Goal: Use online tool/utility

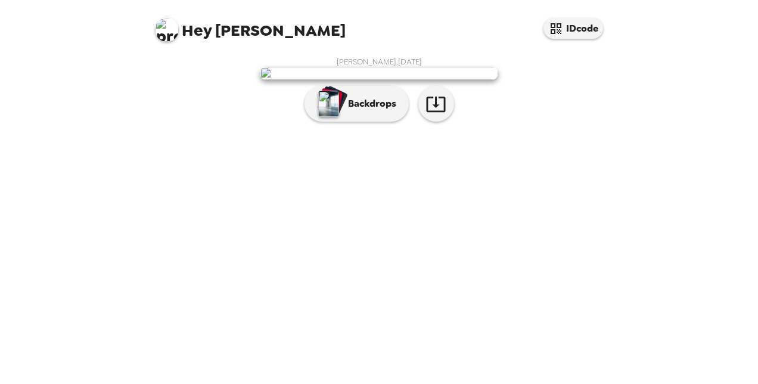
scroll to position [47, 0]
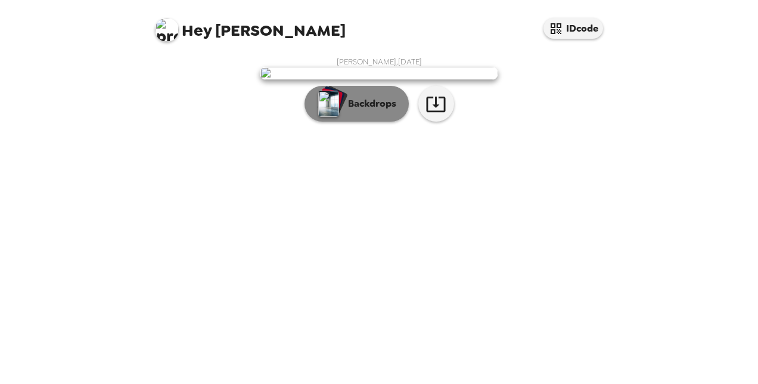
click at [334, 117] on img "button" at bounding box center [328, 104] width 21 height 26
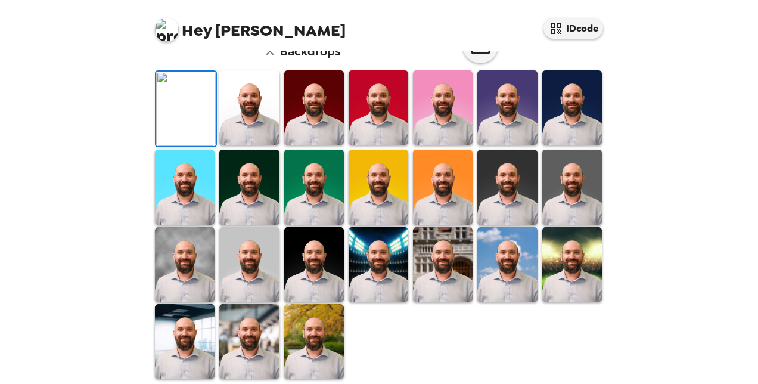
scroll to position [225, 0]
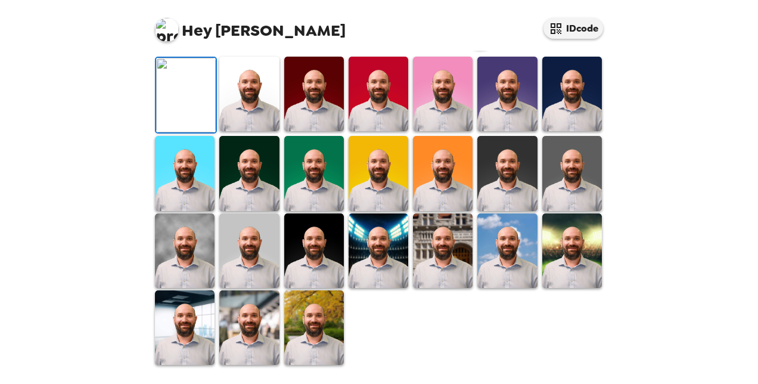
click at [566, 288] on img at bounding box center [573, 250] width 60 height 75
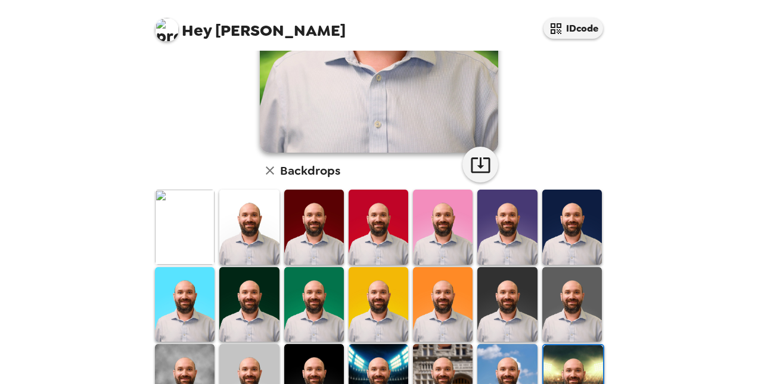
scroll to position [339, 0]
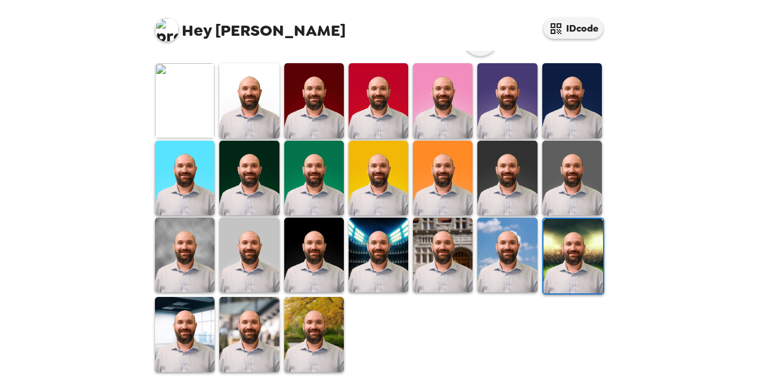
click at [321, 329] on img at bounding box center [314, 334] width 60 height 75
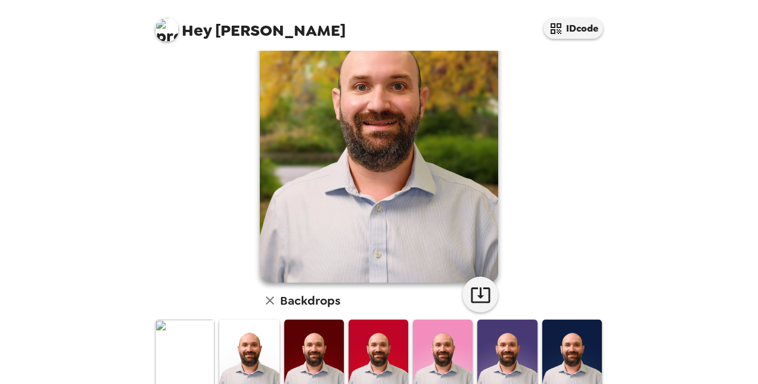
scroll to position [100, 0]
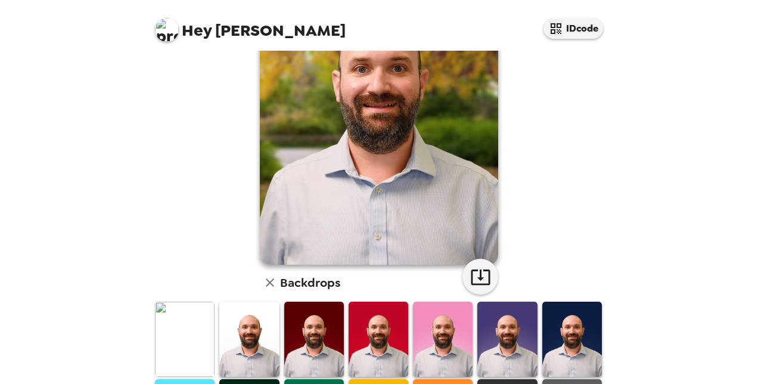
click at [570, 318] on img at bounding box center [573, 339] width 60 height 75
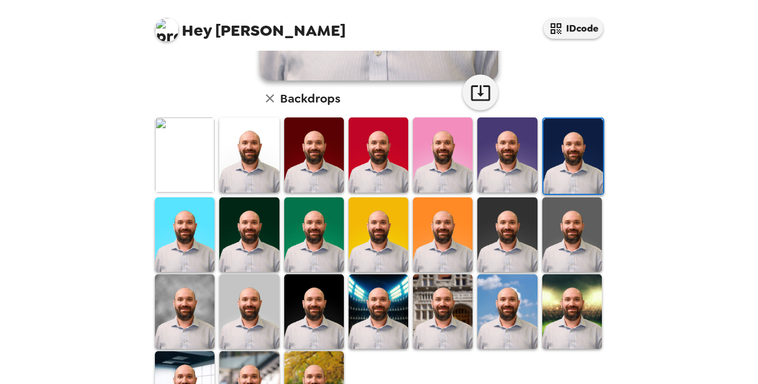
scroll to position [339, 0]
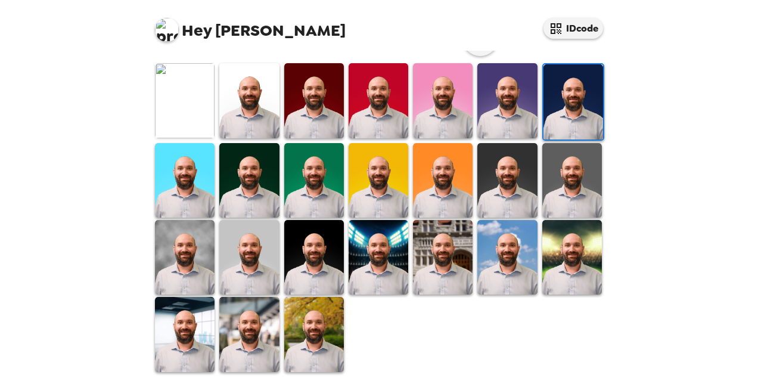
click at [300, 112] on img at bounding box center [314, 100] width 60 height 75
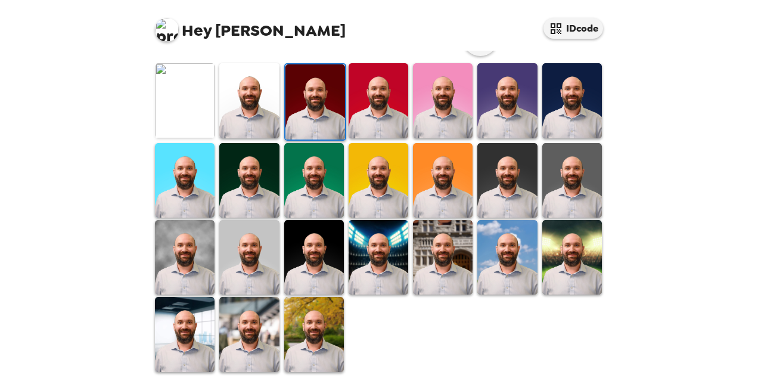
click at [264, 322] on img at bounding box center [249, 334] width 60 height 75
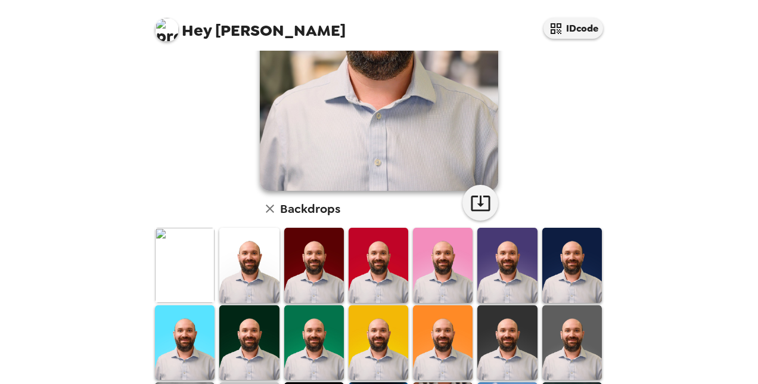
scroll to position [101, 0]
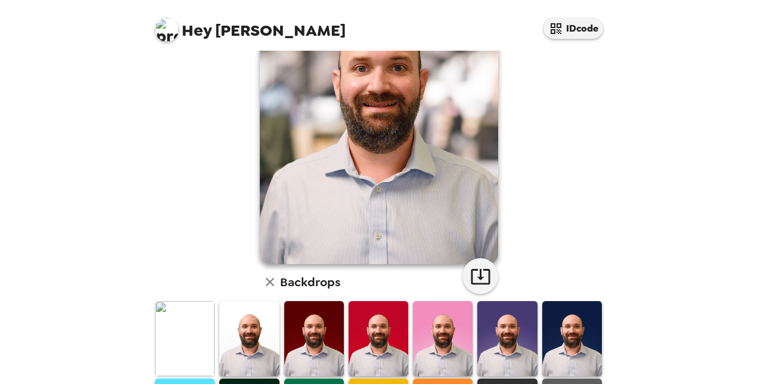
click at [172, 35] on img at bounding box center [167, 30] width 24 height 24
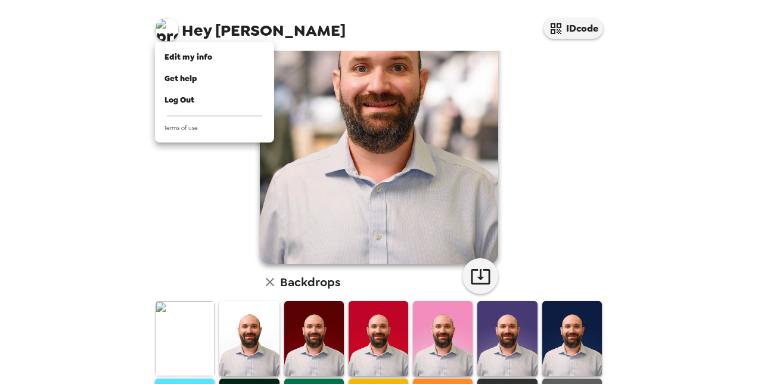
click at [120, 88] on div at bounding box center [379, 192] width 758 height 384
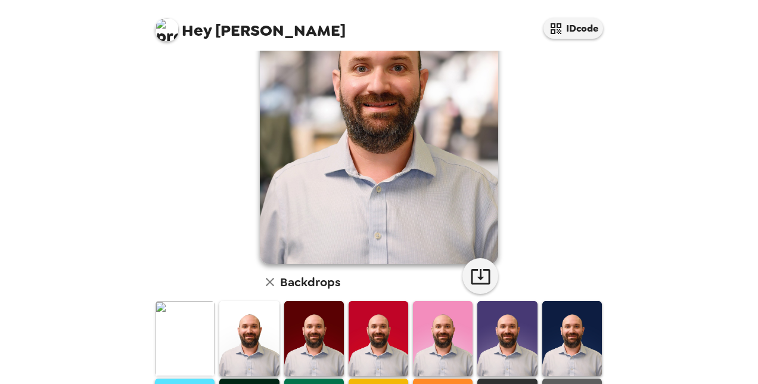
click at [268, 285] on icon "button" at bounding box center [270, 282] width 8 height 8
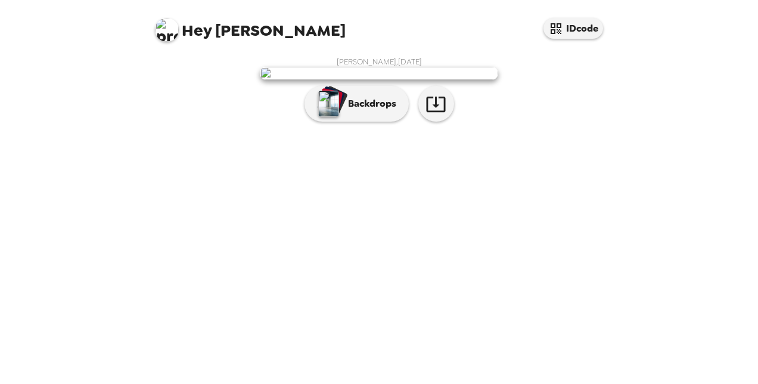
scroll to position [47, 0]
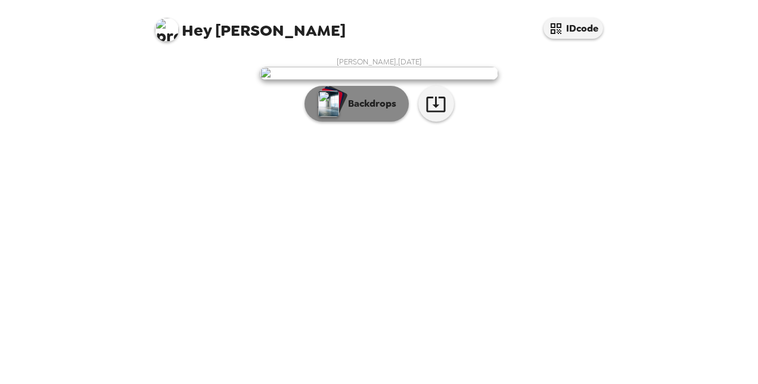
click at [398, 122] on button "Backdrops" at bounding box center [357, 104] width 104 height 36
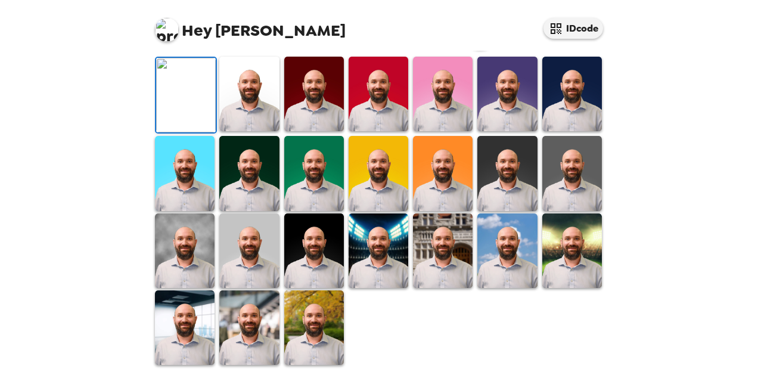
scroll to position [339, 0]
click at [200, 335] on img at bounding box center [185, 327] width 60 height 75
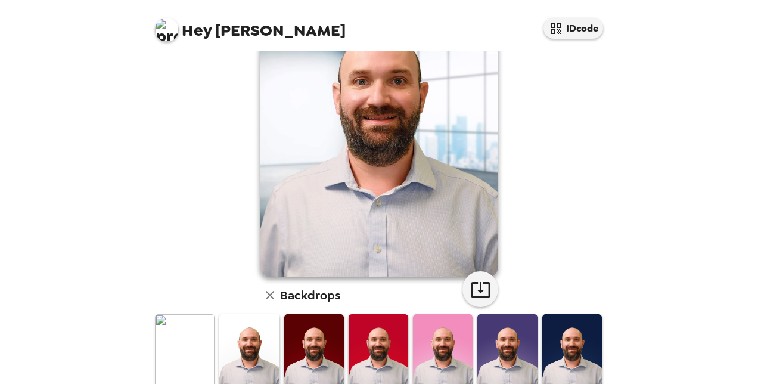
scroll to position [0, 0]
